Goal: Information Seeking & Learning: Learn about a topic

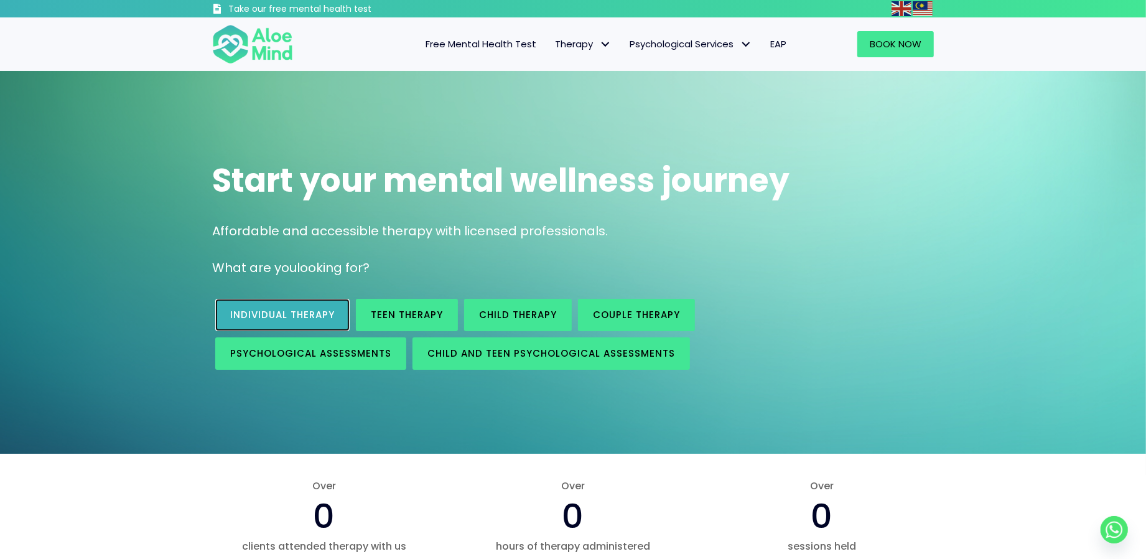
click at [287, 310] on span "Individual therapy" at bounding box center [282, 314] width 105 height 13
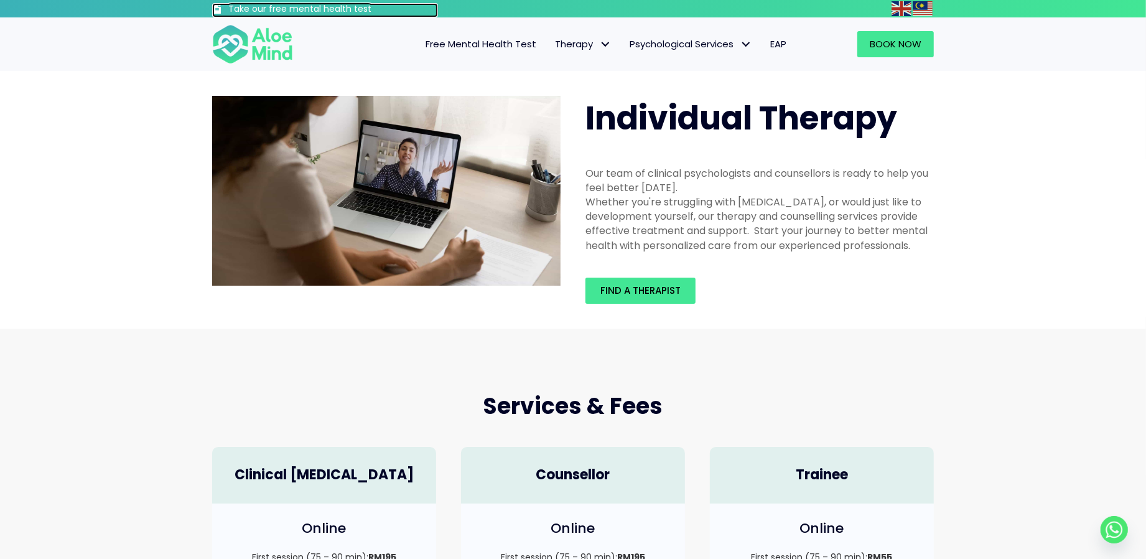
click at [300, 12] on h3 "Take our free mental health test" at bounding box center [333, 9] width 210 height 12
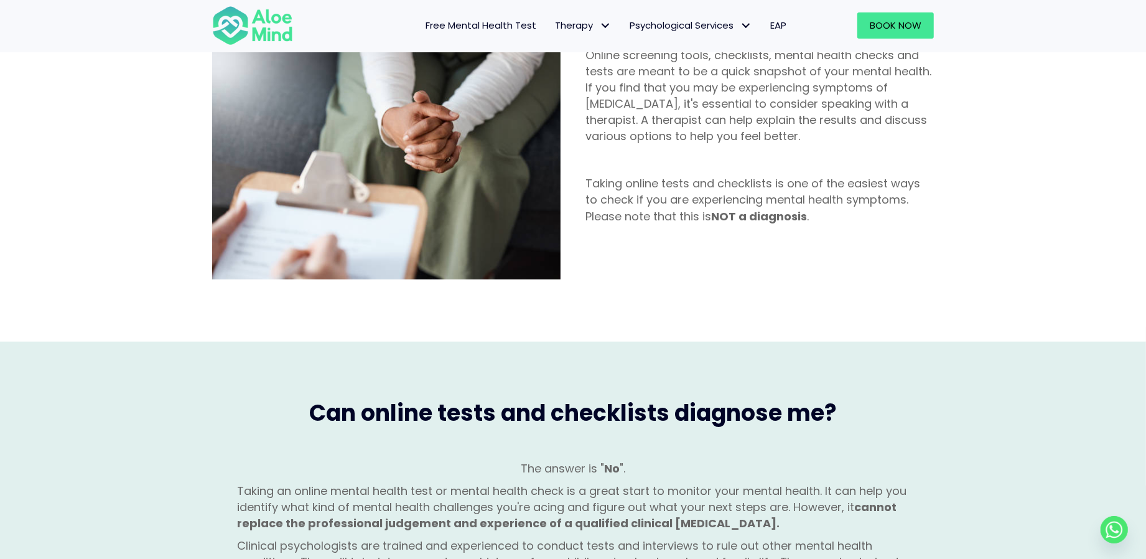
scroll to position [898, 0]
